Goal: Task Accomplishment & Management: Manage account settings

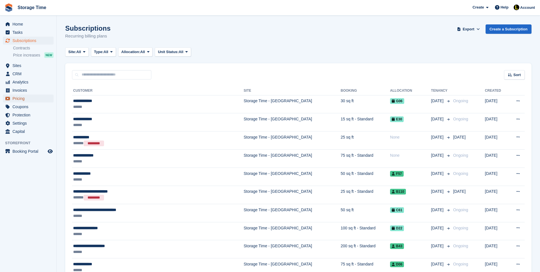
click at [27, 98] on span "Pricing" at bounding box center [29, 98] width 34 height 8
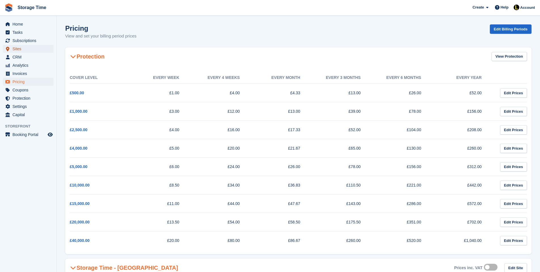
click at [21, 47] on span "Sites" at bounding box center [29, 49] width 34 height 8
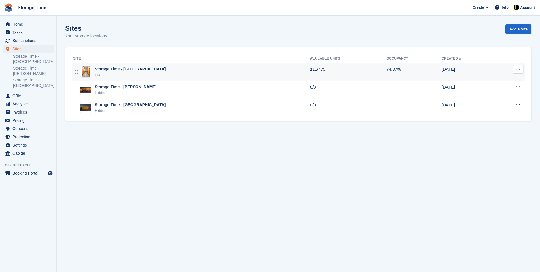
click at [139, 69] on div "Storage Time - [GEOGRAPHIC_DATA]" at bounding box center [130, 69] width 71 height 6
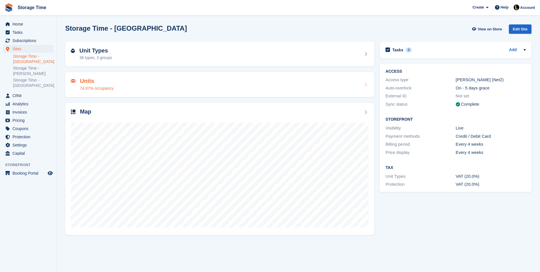
click at [108, 81] on h2 "Units" at bounding box center [96, 81] width 33 height 7
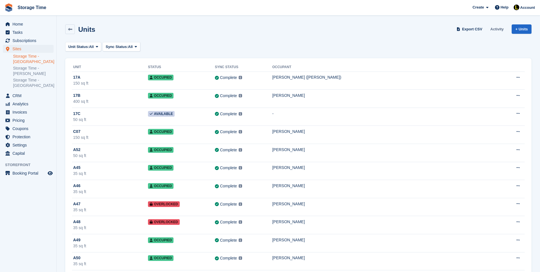
click at [493, 26] on link "Activity" at bounding box center [497, 28] width 18 height 9
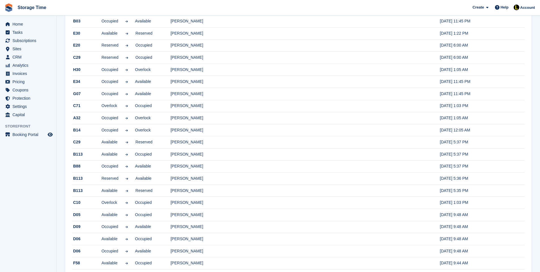
scroll to position [434, 0]
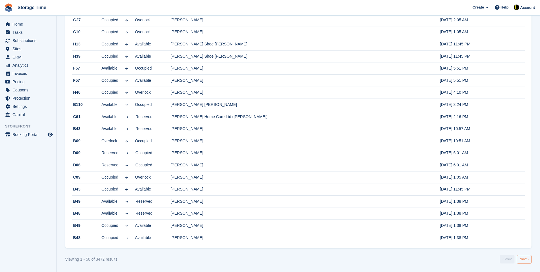
click at [525, 261] on link "Next ›" at bounding box center [524, 259] width 15 height 9
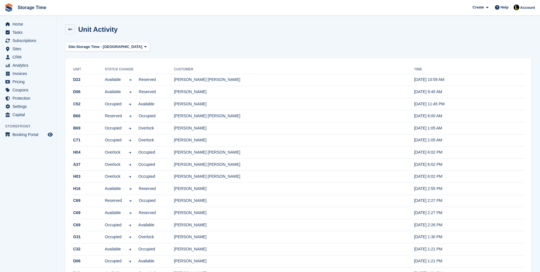
scroll to position [434, 0]
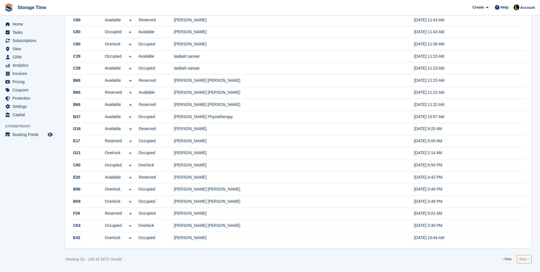
click at [526, 256] on link "Next ›" at bounding box center [524, 259] width 15 height 9
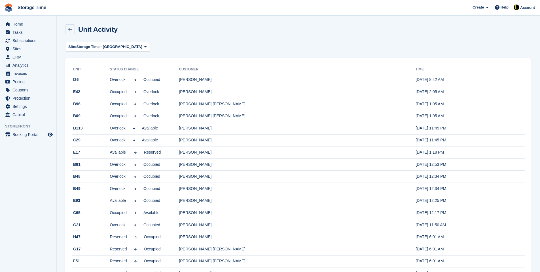
scroll to position [434, 0]
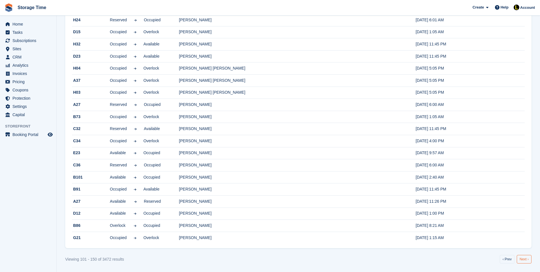
click at [527, 257] on link "Next ›" at bounding box center [524, 259] width 15 height 9
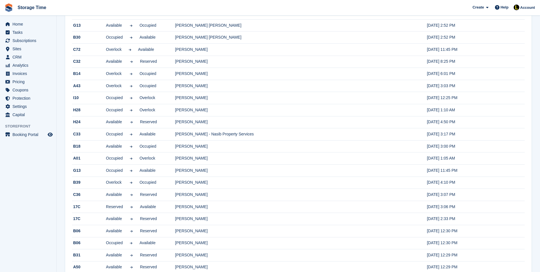
scroll to position [201, 0]
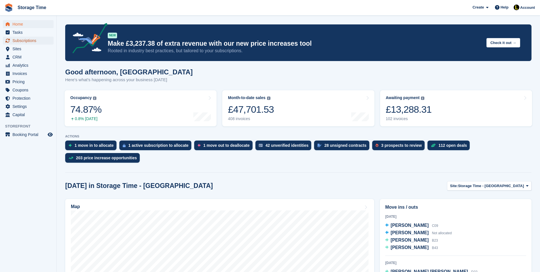
click at [40, 40] on span "Subscriptions" at bounding box center [29, 41] width 34 height 8
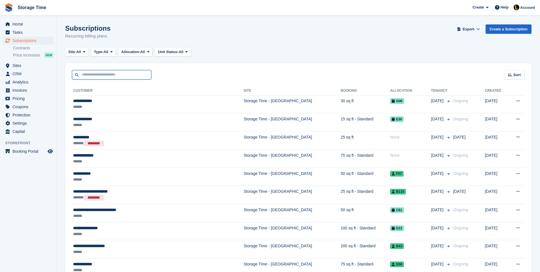
click at [87, 73] on input "text" at bounding box center [111, 74] width 79 height 9
type input "****"
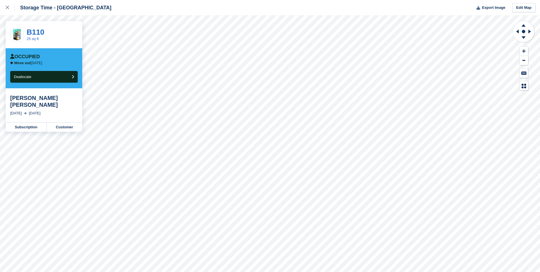
click at [52, 39] on div "B110 25 sq ft" at bounding box center [44, 34] width 77 height 27
